Goal: Navigation & Orientation: Find specific page/section

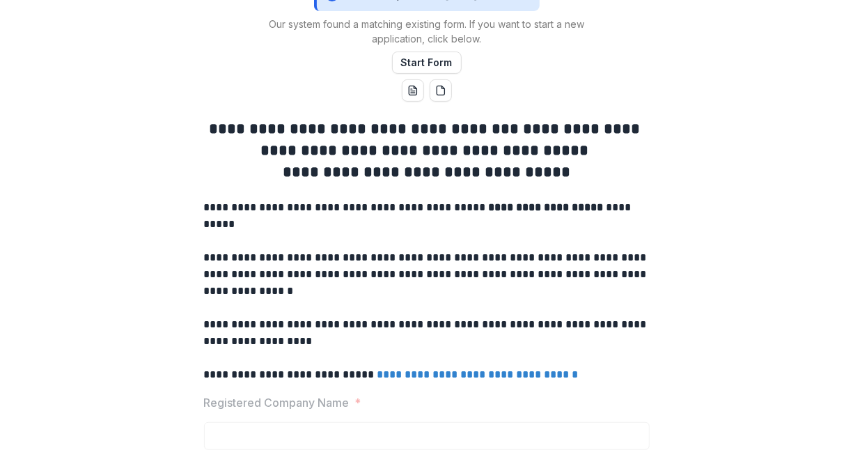
scroll to position [70, 0]
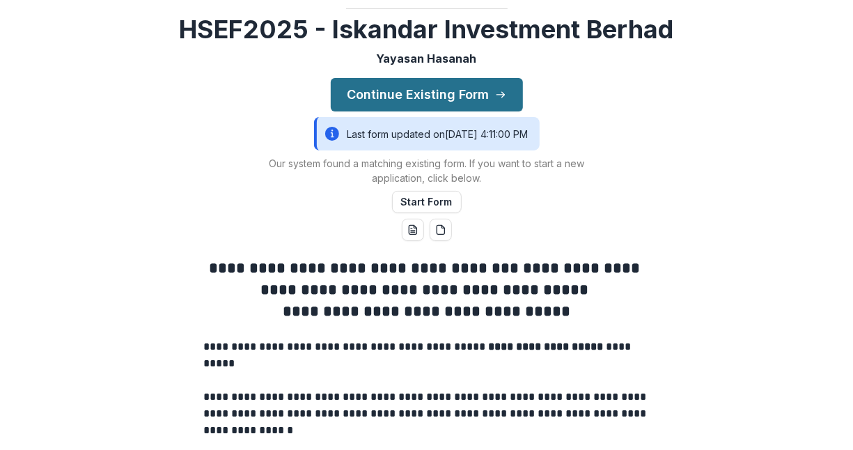
click at [438, 111] on button "Continue Existing Form" at bounding box center [427, 94] width 192 height 33
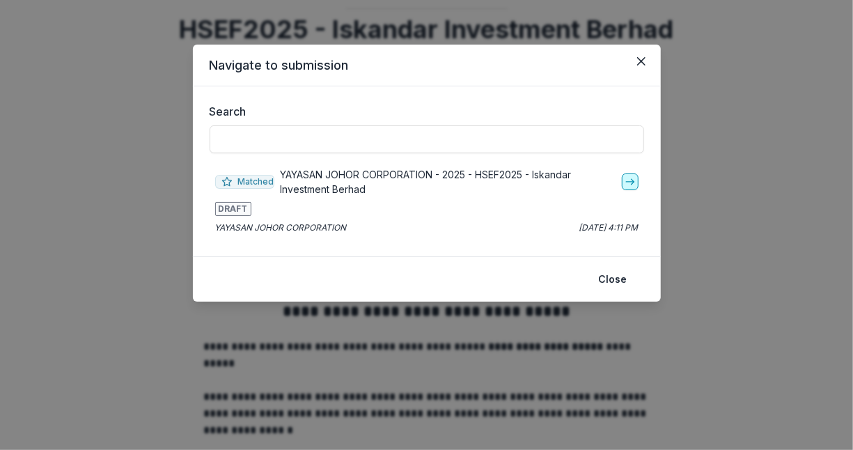
click at [628, 180] on icon "go-to" at bounding box center [629, 181] width 11 height 11
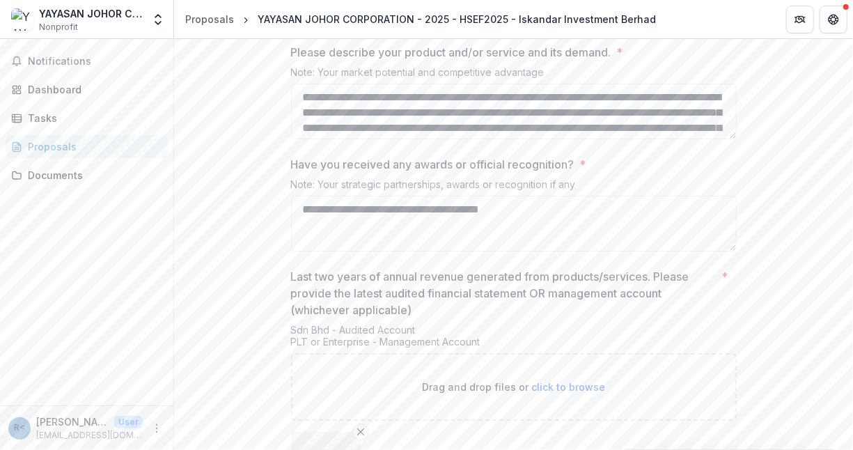
scroll to position [2396, 0]
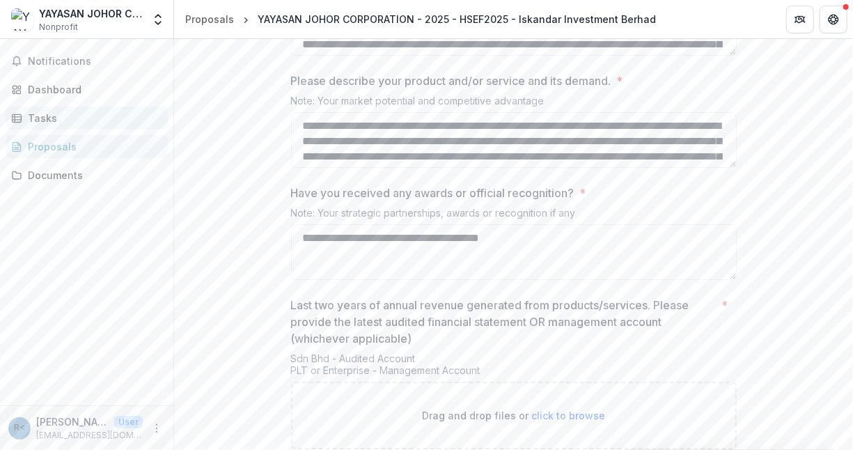
click at [49, 112] on div "Tasks" at bounding box center [92, 118] width 129 height 15
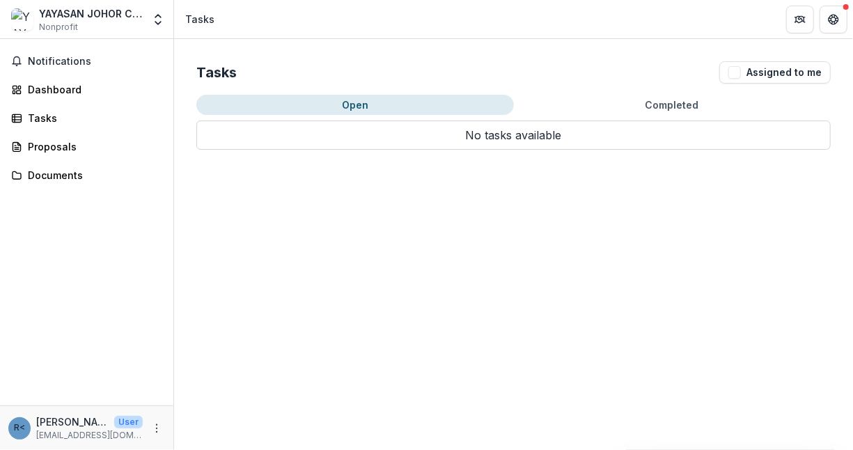
click at [313, 111] on button "Open" at bounding box center [354, 105] width 317 height 20
click at [73, 94] on div "Dashboard" at bounding box center [92, 89] width 129 height 15
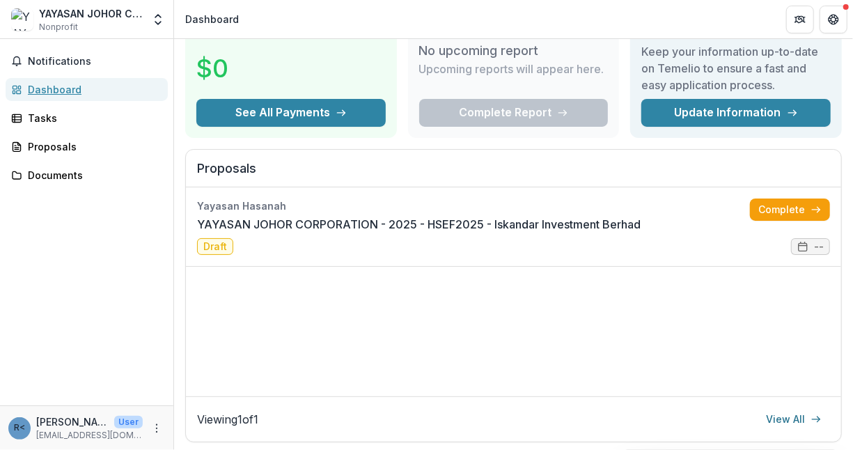
scroll to position [70, 0]
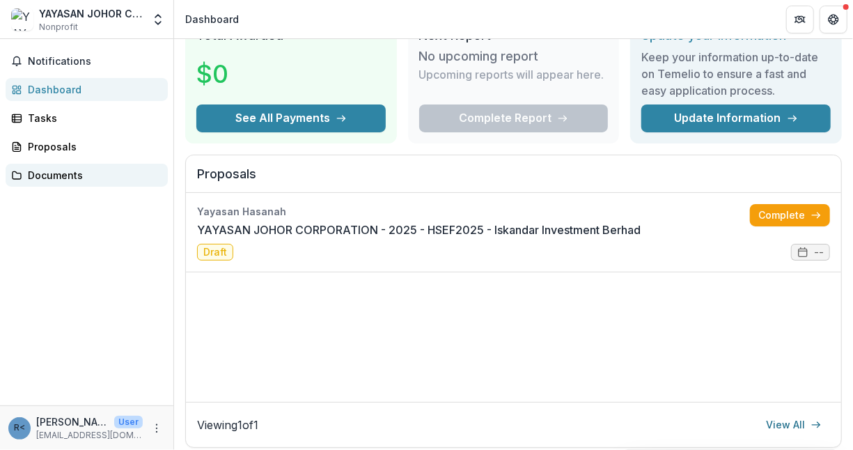
click at [45, 175] on div "Documents" at bounding box center [92, 175] width 129 height 15
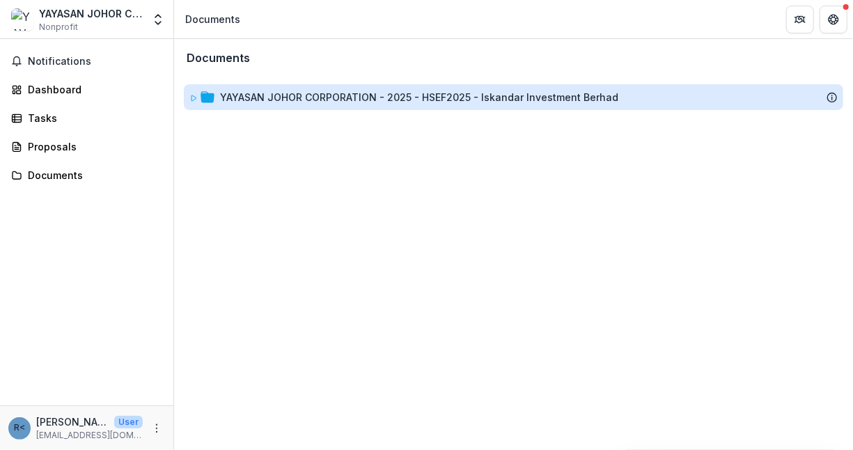
click at [312, 104] on div "YAYASAN JOHOR CORPORATION - 2025 - HSEF2025 - Iskandar Investment Berhad" at bounding box center [419, 97] width 398 height 15
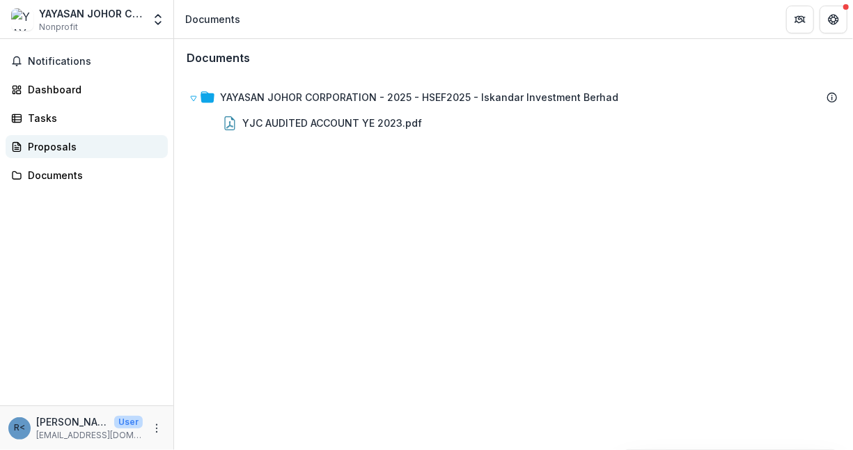
click at [51, 150] on div "Proposals" at bounding box center [92, 146] width 129 height 15
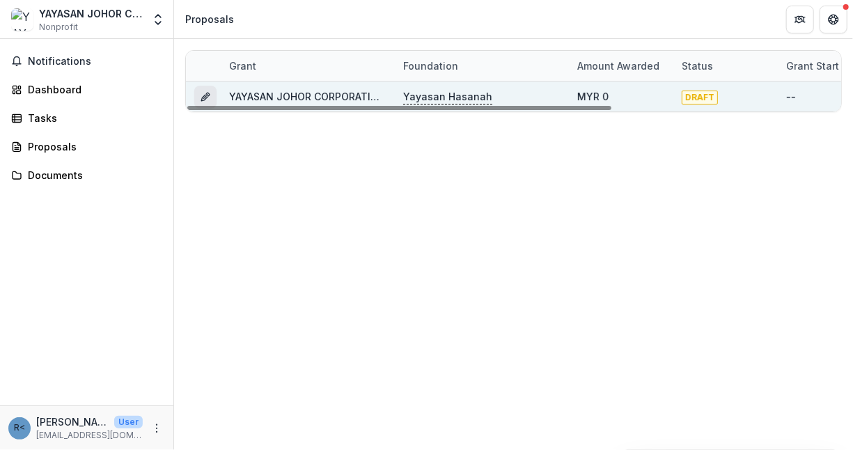
click at [205, 95] on icon "Grant 2929bbde-dba2-48f1-b7b9-527cd563a4cf" at bounding box center [205, 96] width 11 height 11
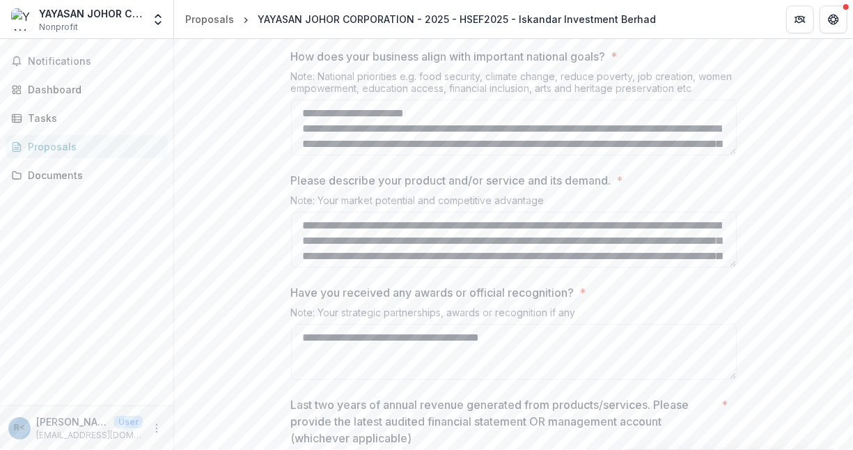
scroll to position [2575, 0]
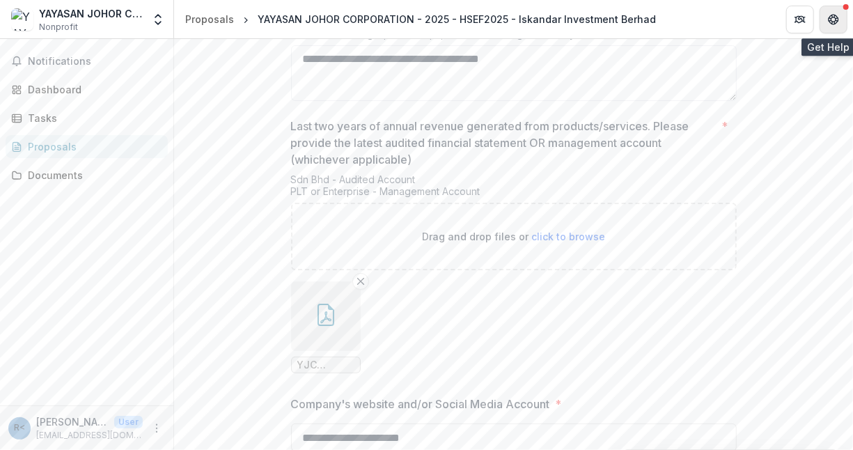
click at [829, 18] on icon "Get Help" at bounding box center [829, 18] width 3 height 3
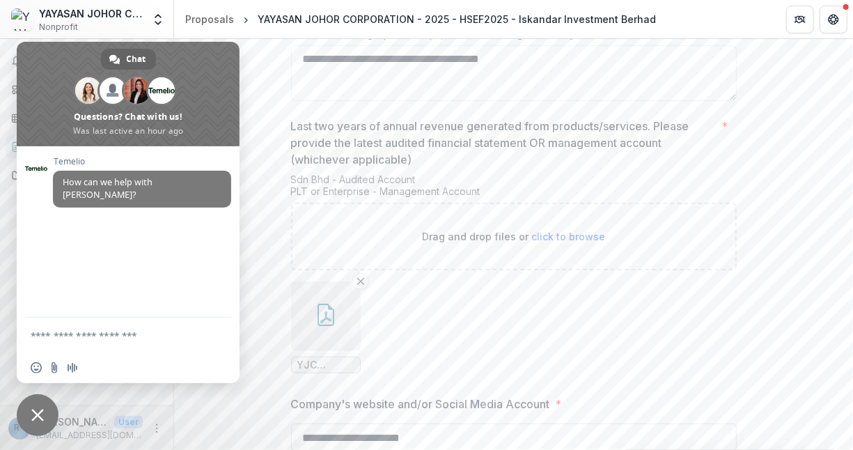
click at [37, 411] on span "Close chat" at bounding box center [37, 415] width 13 height 13
